Goal: Transaction & Acquisition: Obtain resource

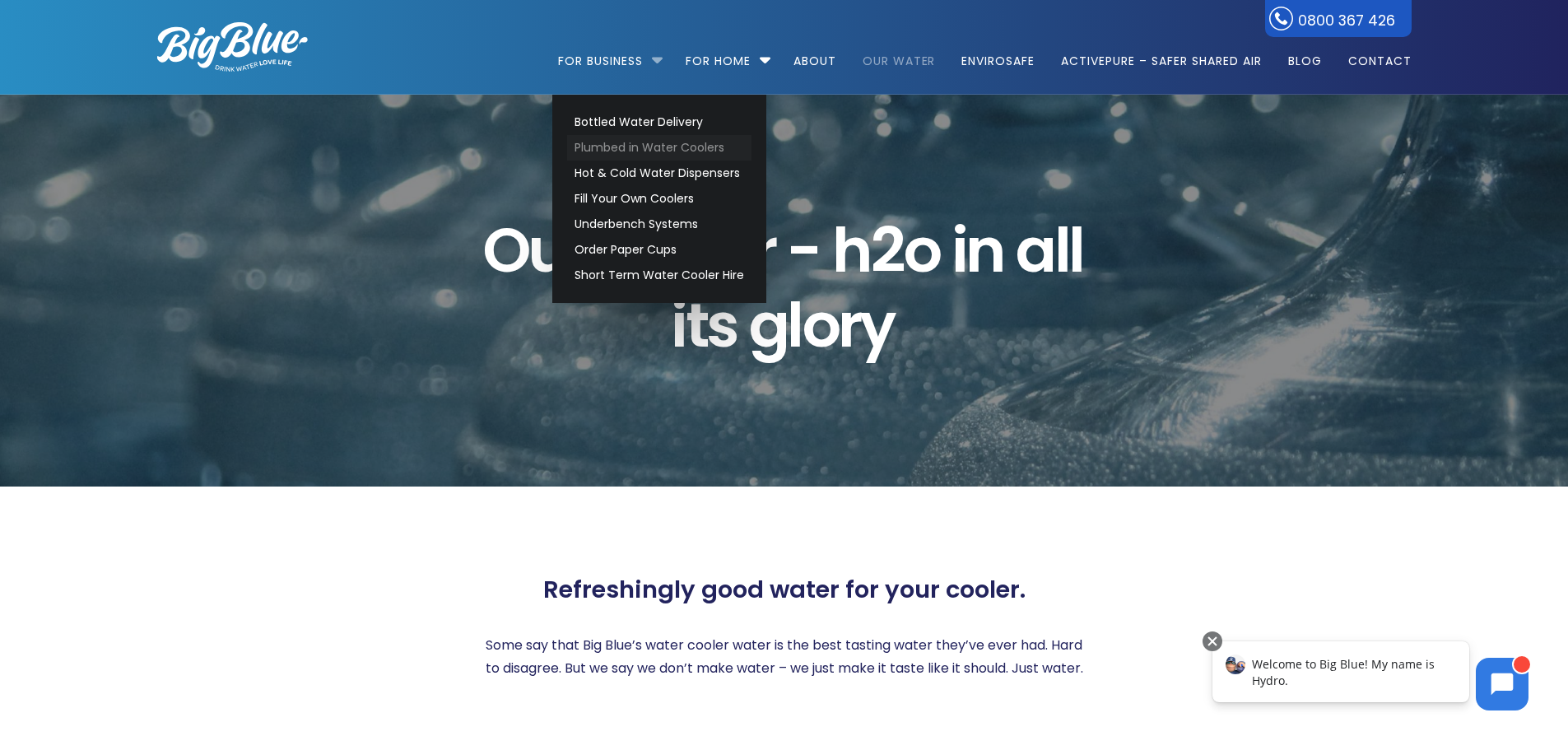
click at [623, 152] on link "Plumbed in Water Coolers" at bounding box center [659, 147] width 184 height 25
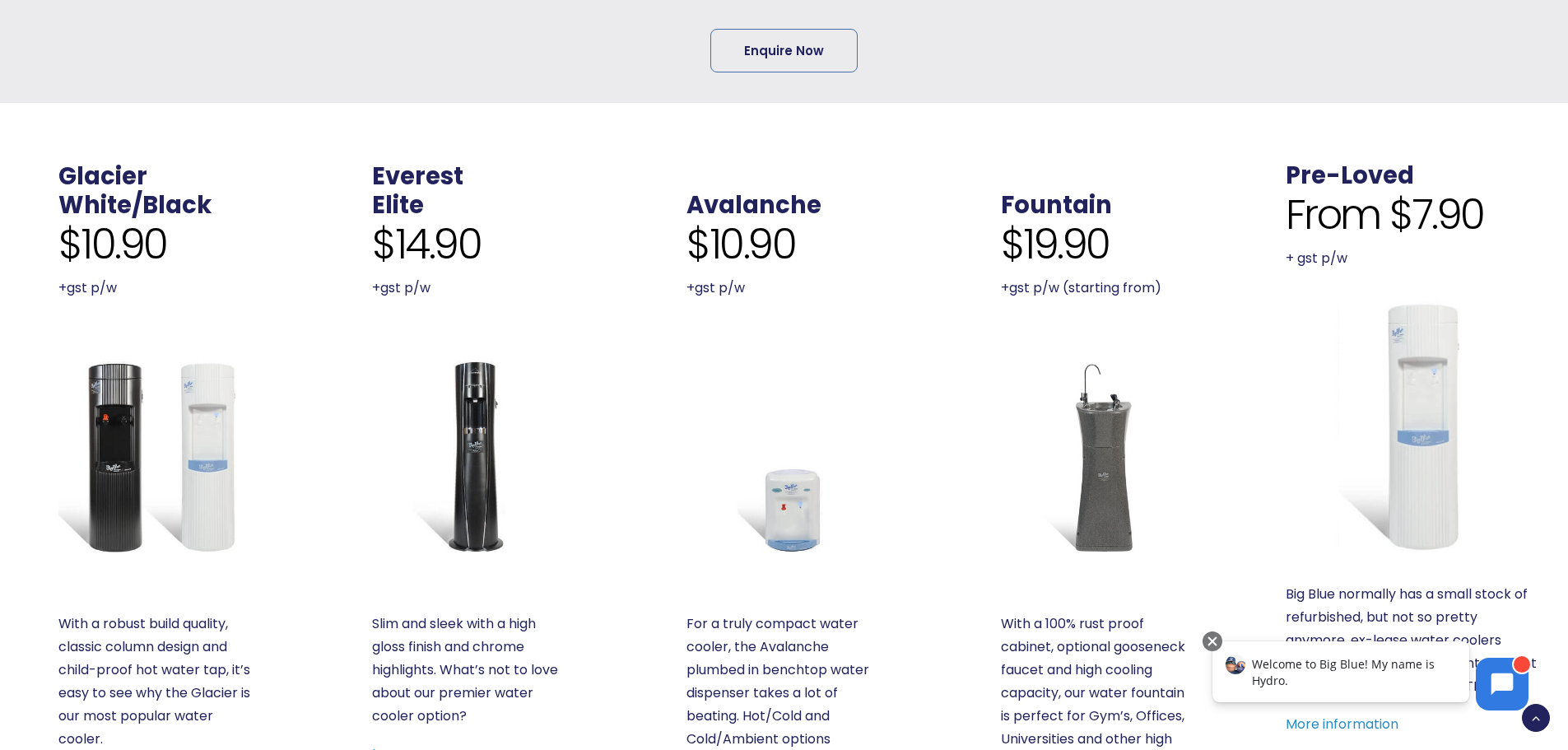
scroll to position [412, 0]
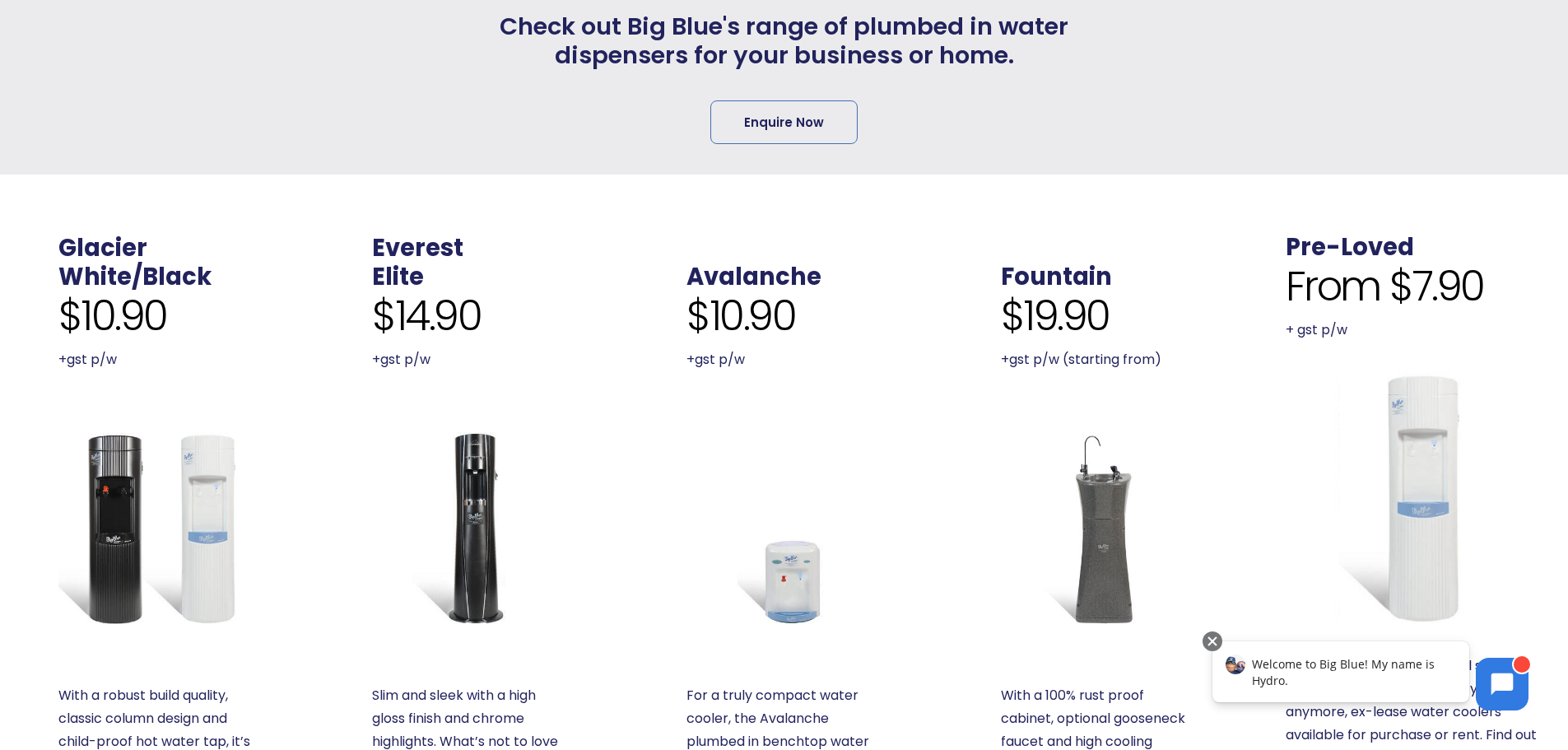
click at [483, 524] on img at bounding box center [470, 528] width 195 height 195
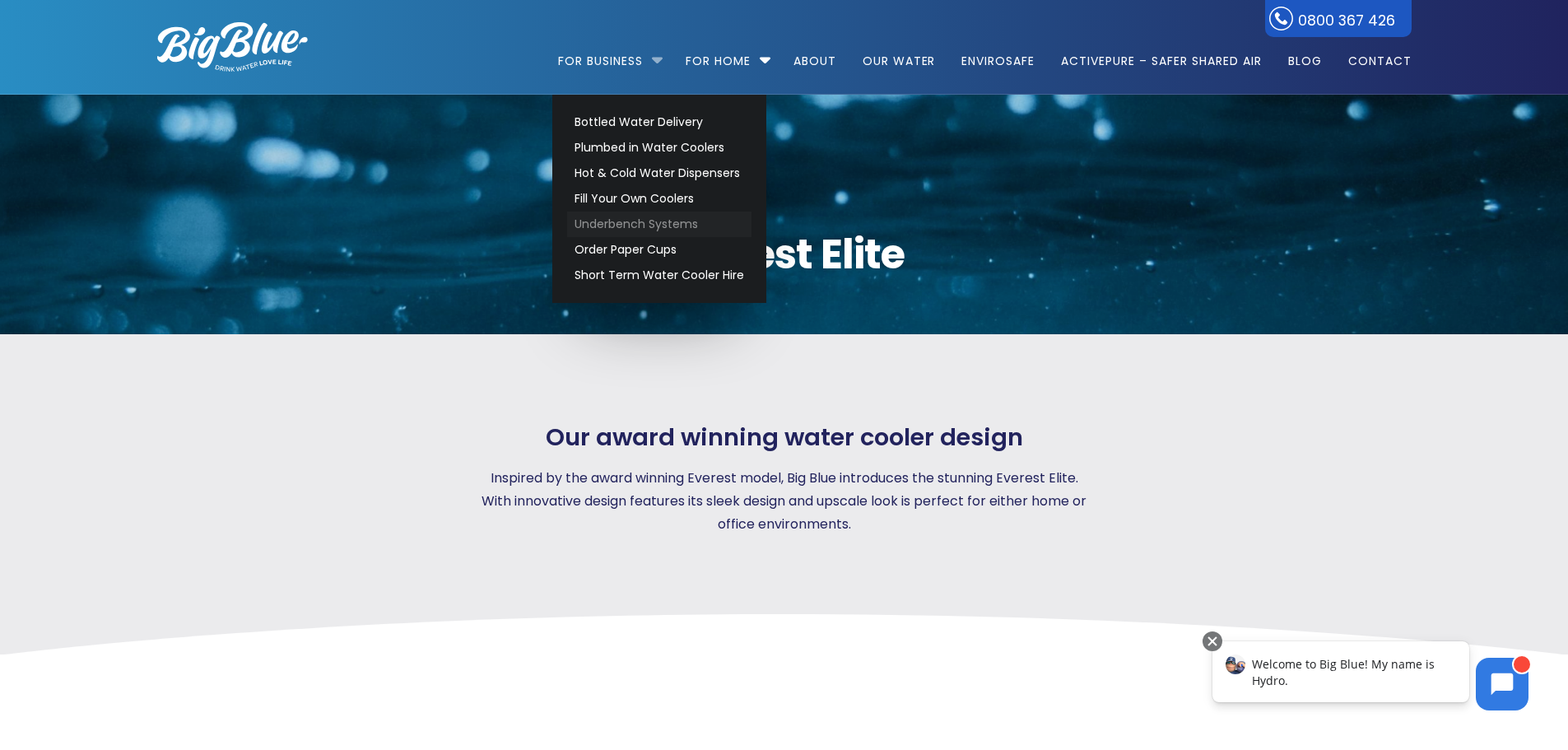
click at [651, 222] on link "Underbench Systems" at bounding box center [659, 224] width 184 height 25
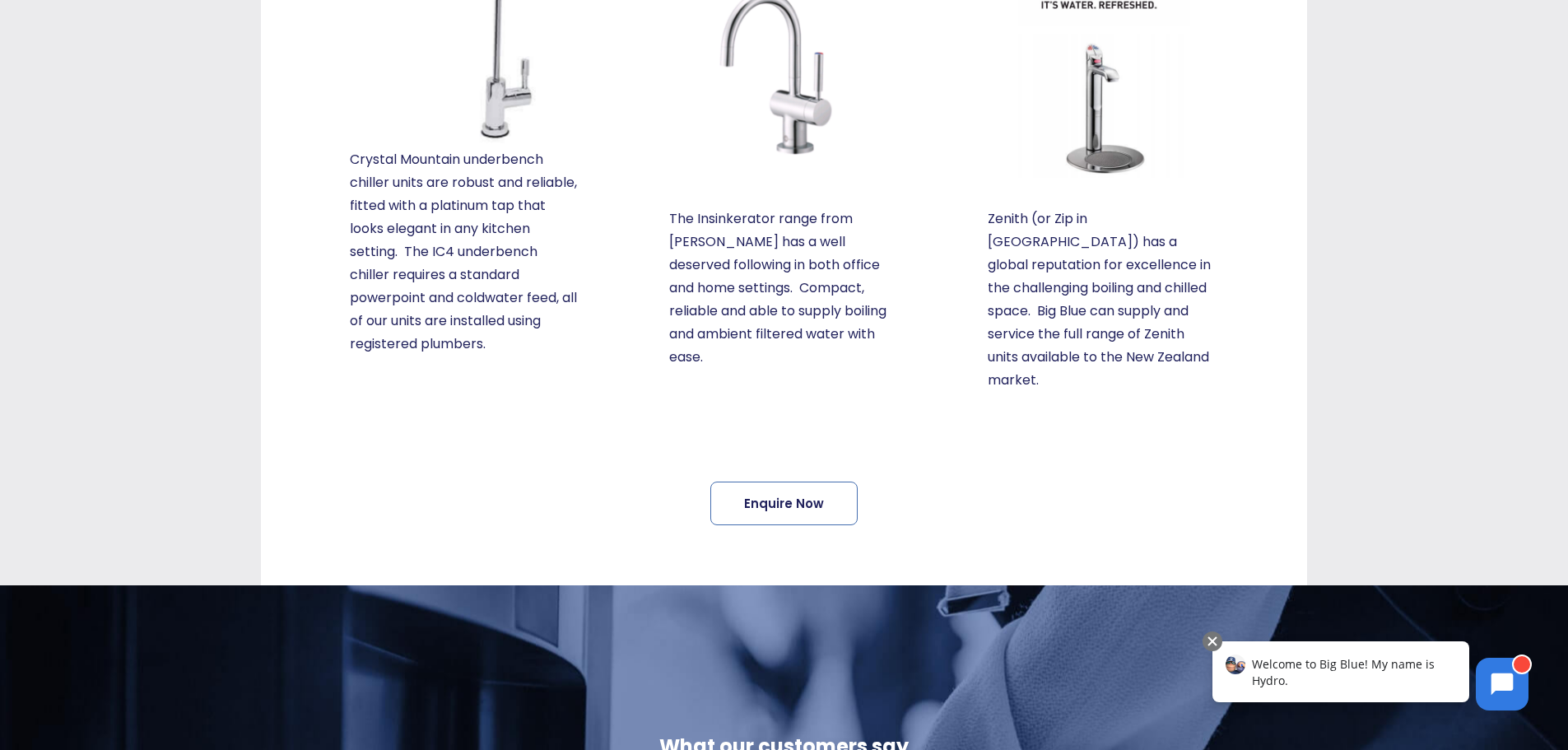
scroll to position [658, 0]
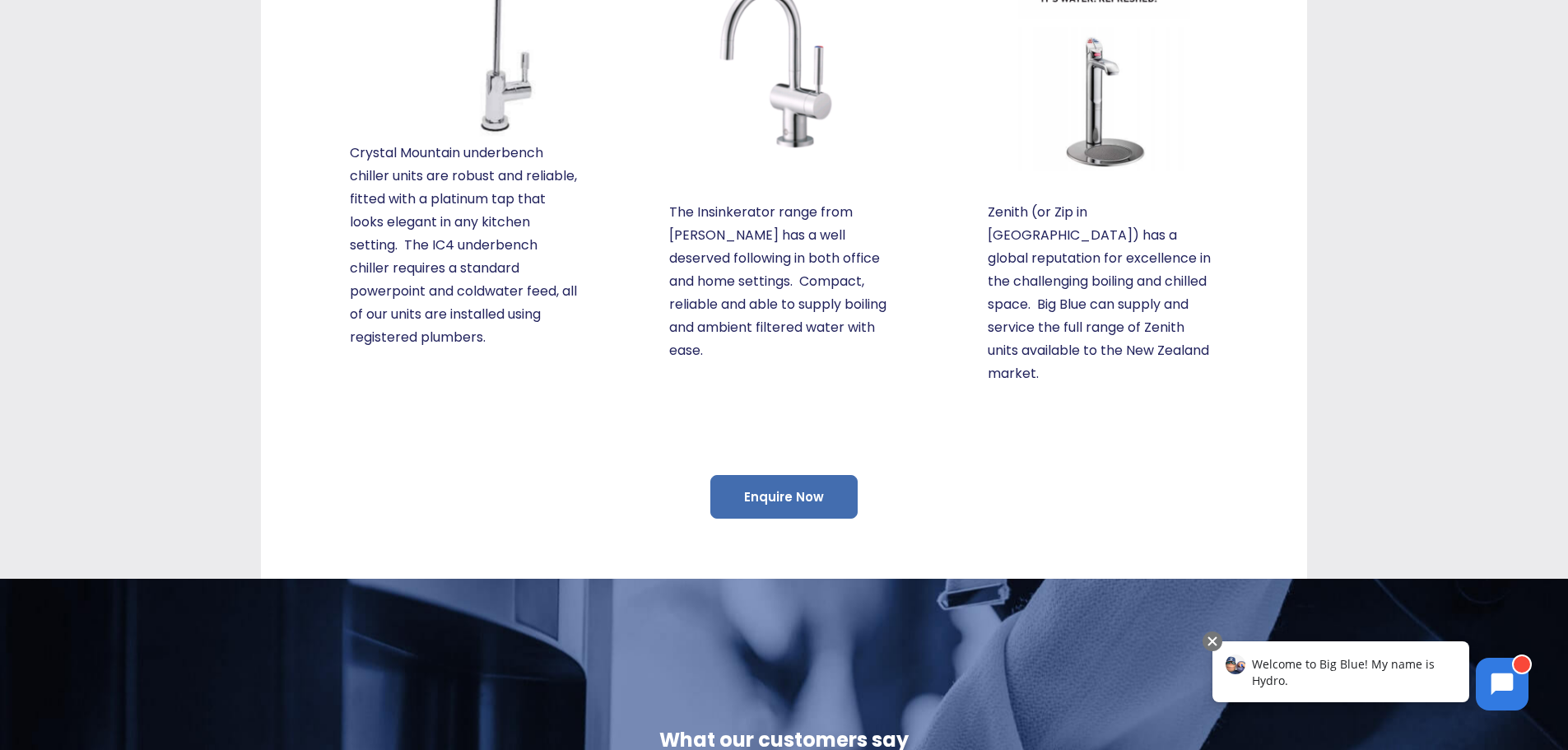
click at [771, 475] on link "Enquire Now" at bounding box center [784, 497] width 147 height 44
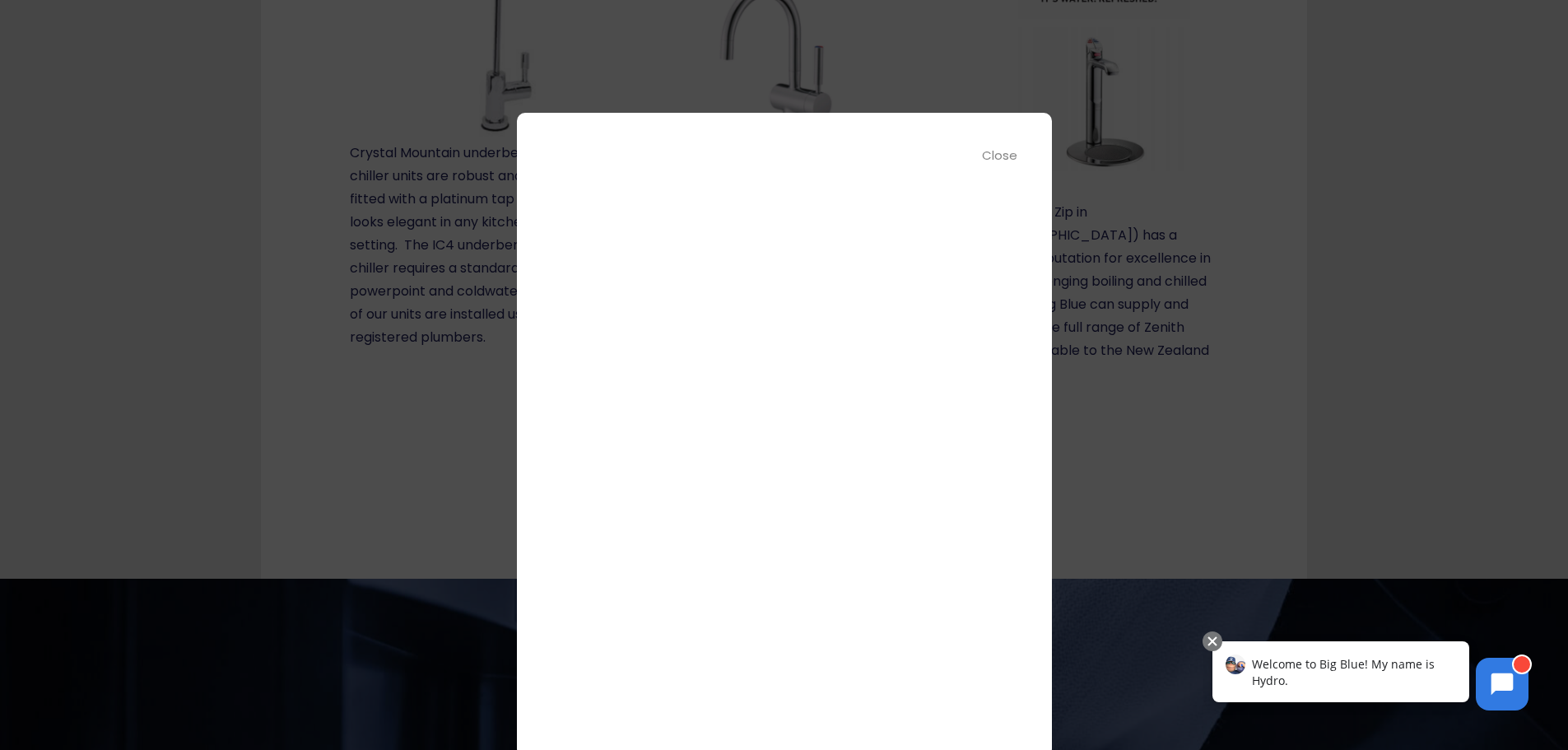
scroll to position [0, 0]
click at [979, 154] on p "Instant Enquiry" at bounding box center [785, 167] width 453 height 26
click at [984, 150] on div "Close" at bounding box center [1000, 155] width 37 height 19
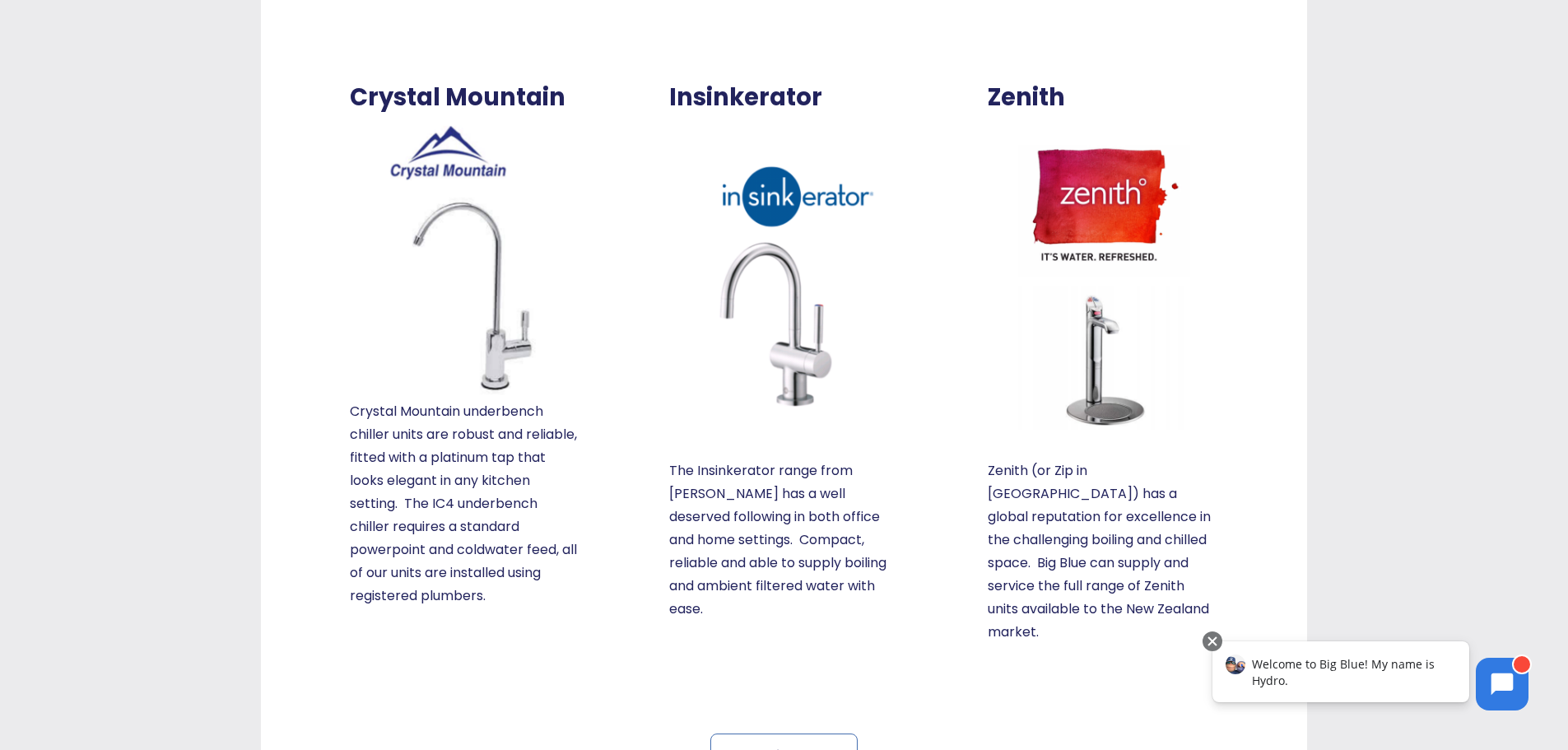
scroll to position [811, 0]
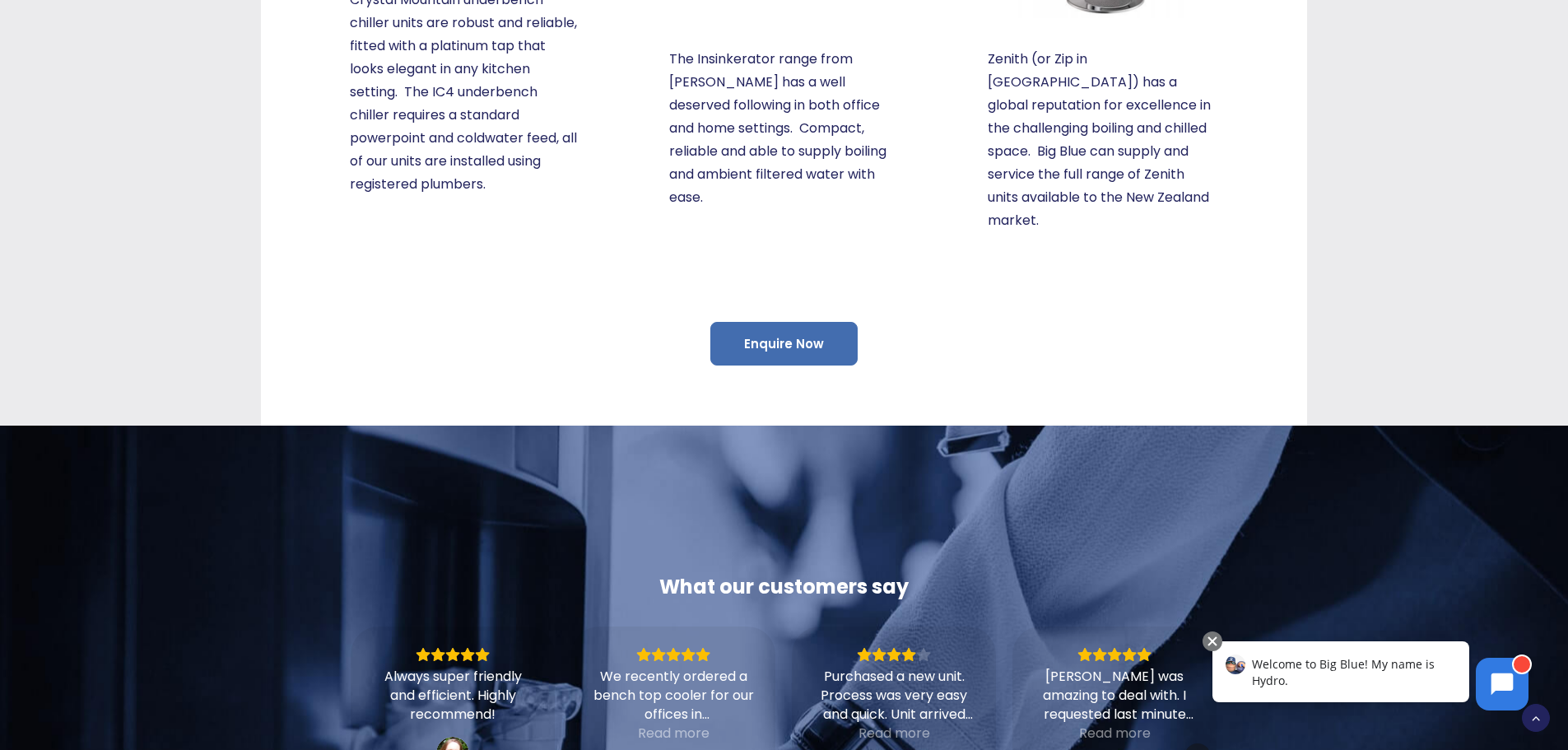
click at [770, 322] on link "Enquire Now" at bounding box center [784, 343] width 147 height 44
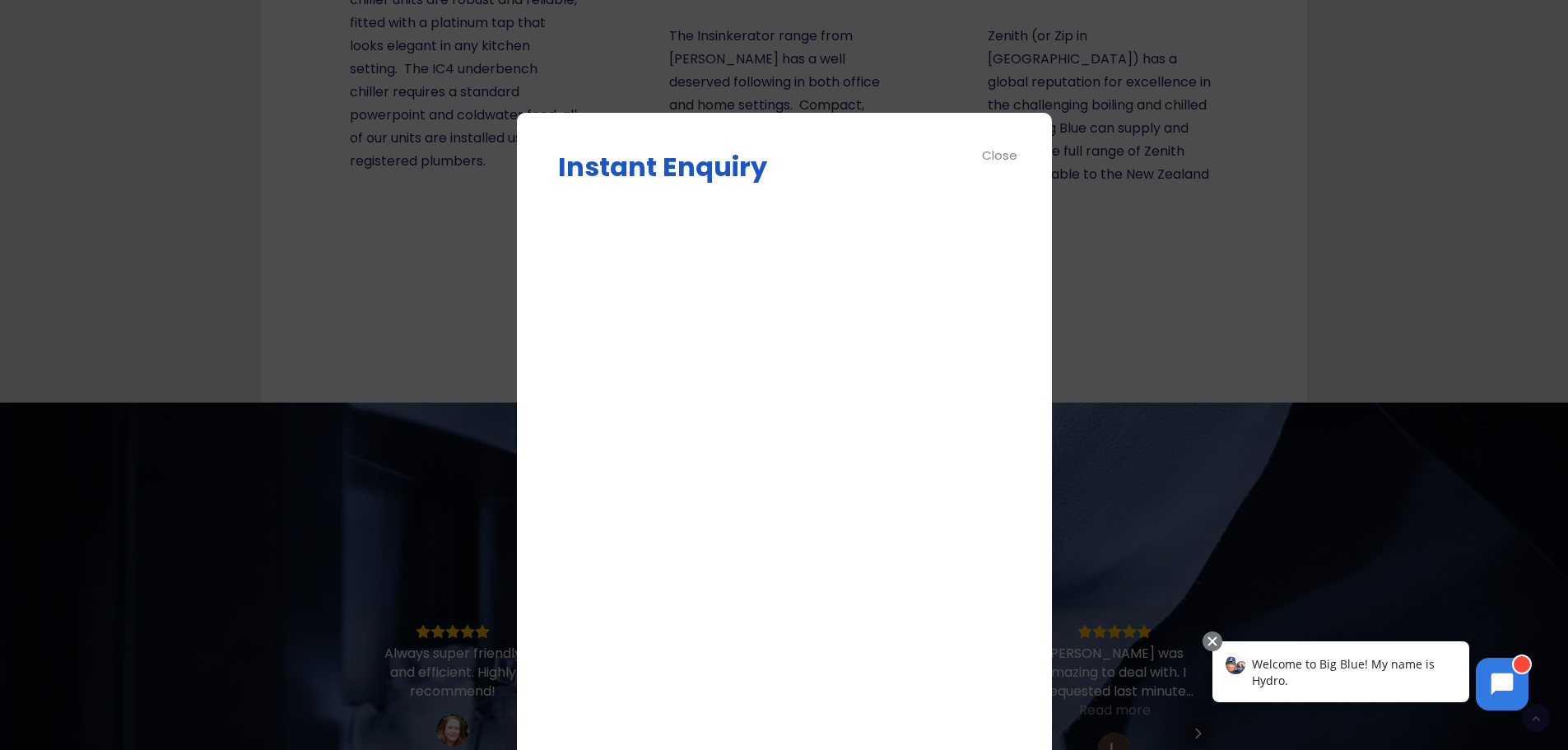
scroll to position [976, 0]
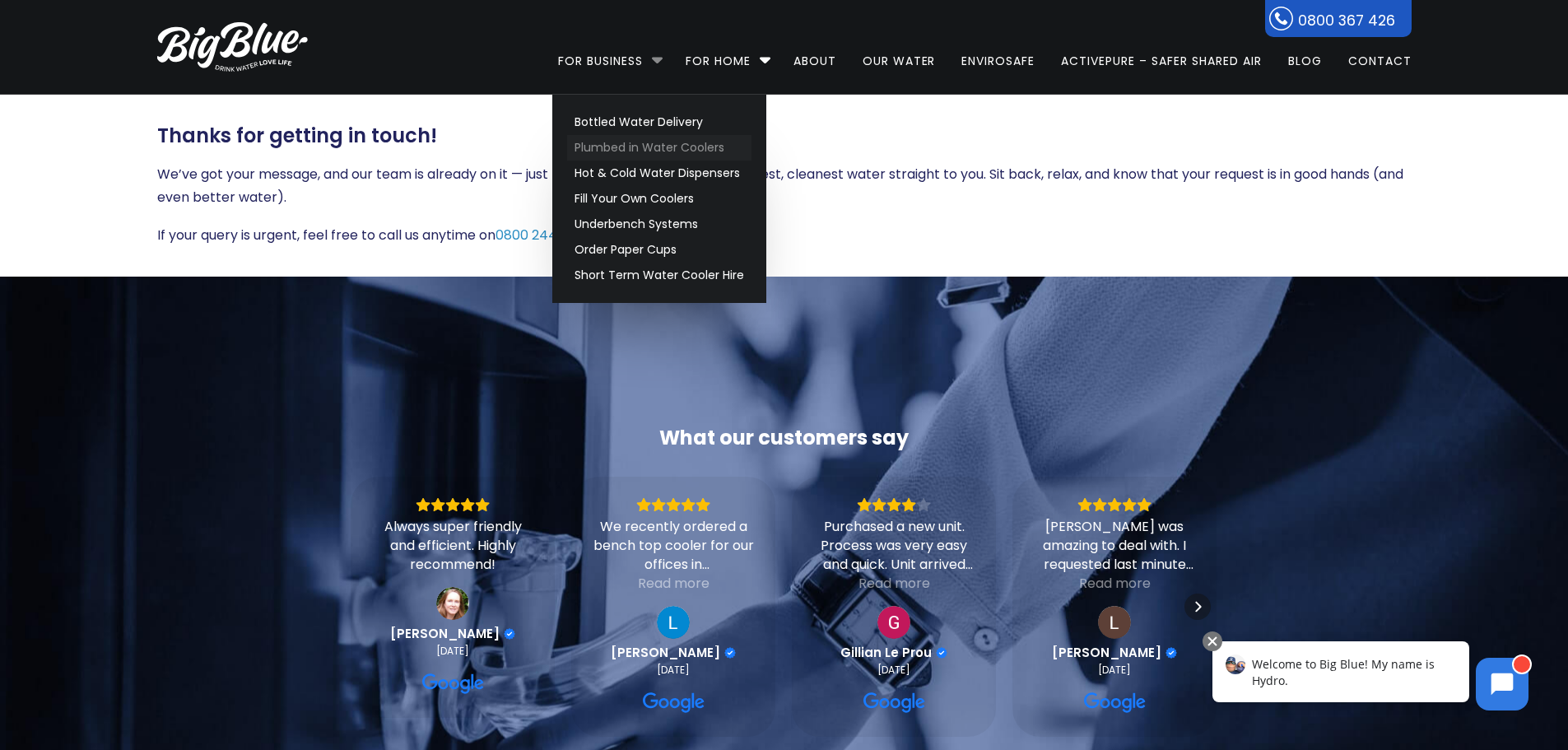
click at [643, 152] on link "Plumbed in Water Coolers" at bounding box center [659, 147] width 184 height 25
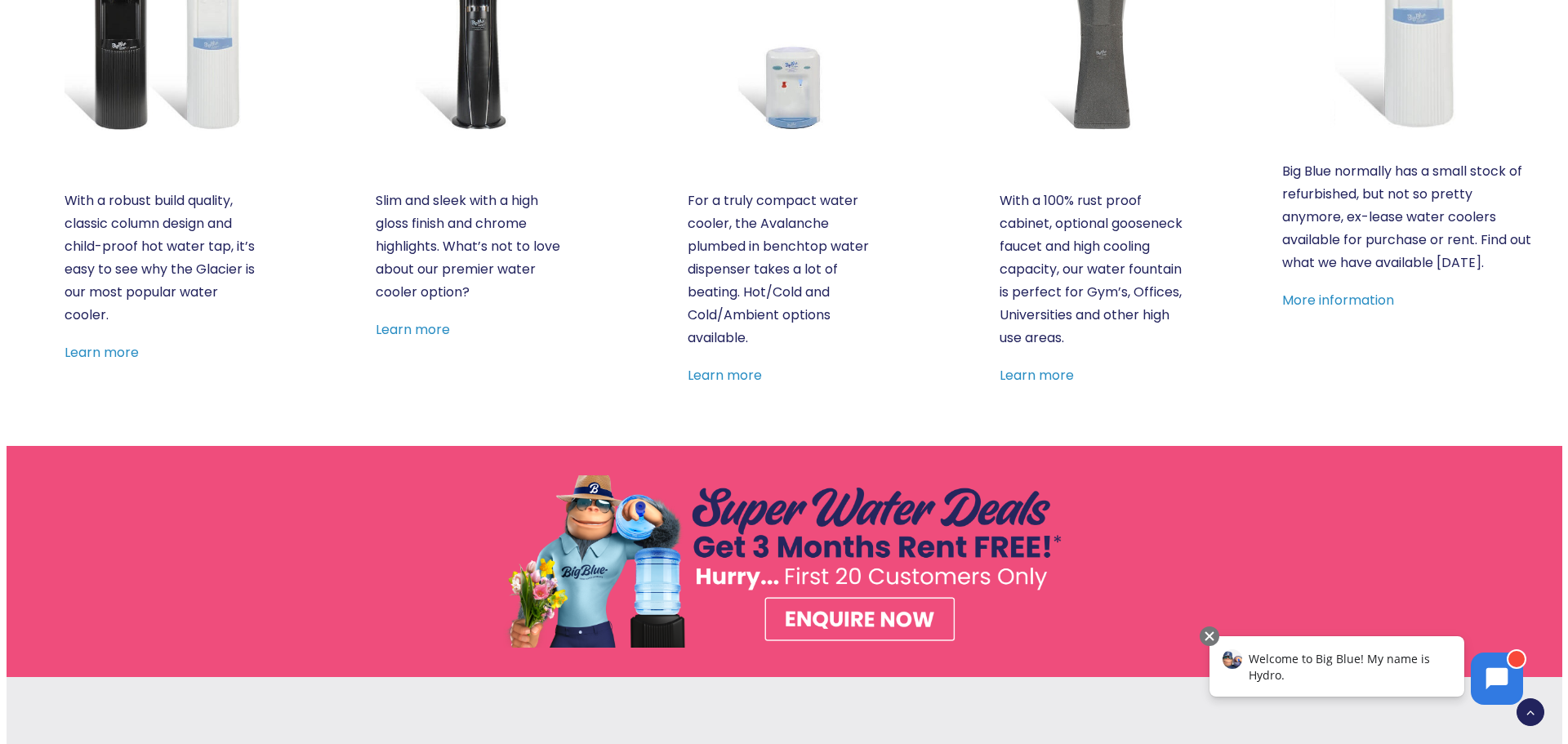
scroll to position [408, 0]
